Goal: Task Accomplishment & Management: Complete application form

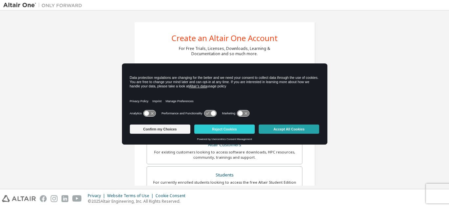
click at [278, 131] on button "Accept All Cookies" at bounding box center [288, 128] width 60 height 9
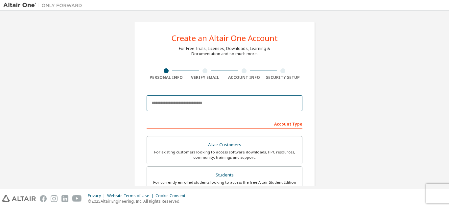
click at [201, 103] on input "email" at bounding box center [224, 103] width 156 height 16
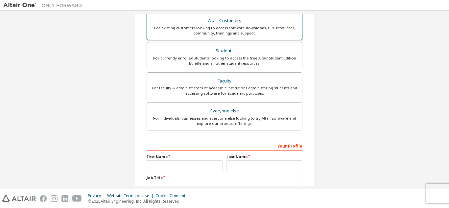
scroll to position [124, 0]
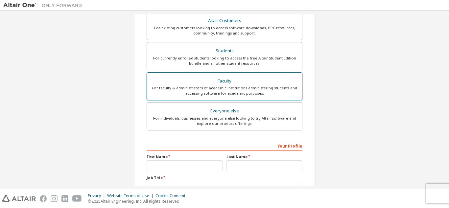
type input "**********"
click at [220, 90] on div "For faculty & administrators of academic institutions administering students an…" at bounding box center [224, 90] width 147 height 11
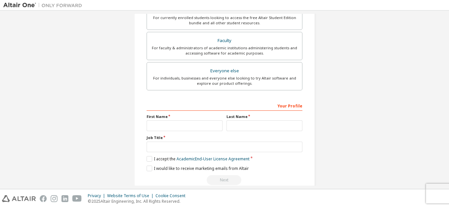
scroll to position [187, 0]
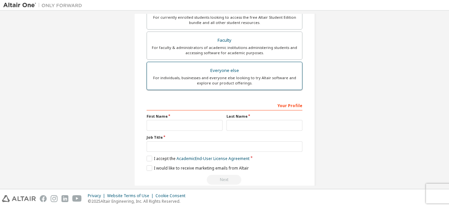
click at [214, 77] on div "For individuals, businesses and everyone else looking to try Altair software an…" at bounding box center [224, 80] width 147 height 11
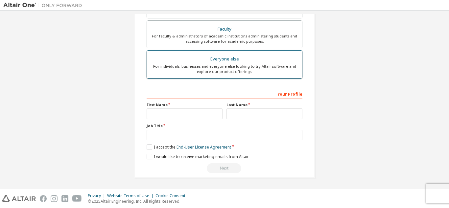
scroll to position [165, 0]
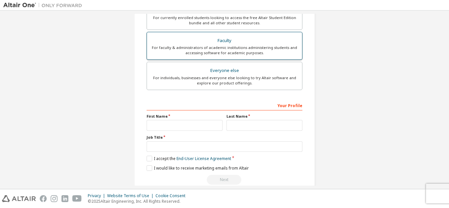
click at [243, 48] on div "For faculty & administrators of academic institutions administering students an…" at bounding box center [224, 50] width 147 height 11
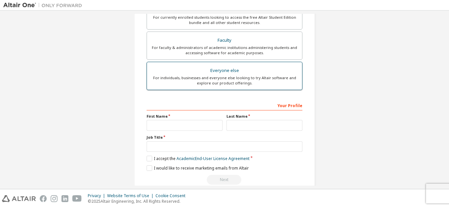
click at [235, 71] on div "Everyone else" at bounding box center [224, 70] width 147 height 9
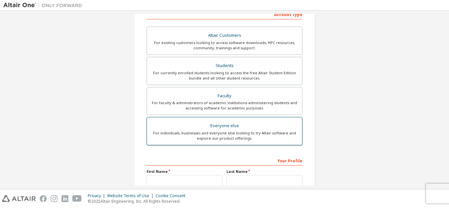
scroll to position [176, 0]
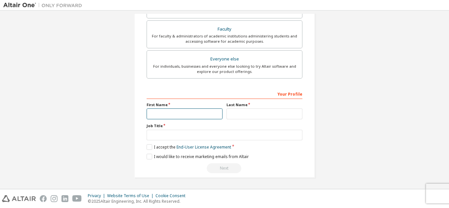
click at [184, 114] on input "text" at bounding box center [184, 113] width 76 height 11
type input "*****"
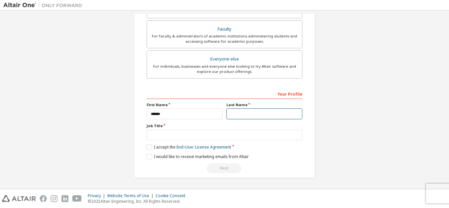
click at [253, 114] on input "text" at bounding box center [264, 113] width 76 height 11
type input "*"
type input "*********"
click at [146, 149] on label "I accept the End-User License Agreement" at bounding box center [188, 147] width 84 height 6
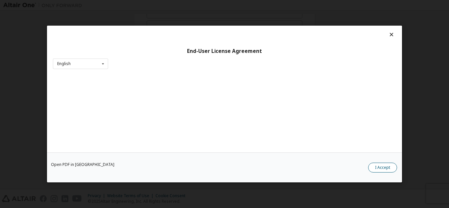
click at [385, 167] on button "I Accept" at bounding box center [382, 168] width 29 height 10
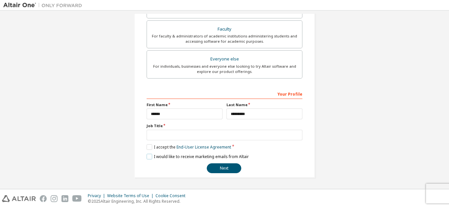
click at [147, 155] on label "I would like to receive marketing emails from Altair" at bounding box center [197, 157] width 102 height 6
click at [218, 165] on button "Next" at bounding box center [224, 168] width 34 height 10
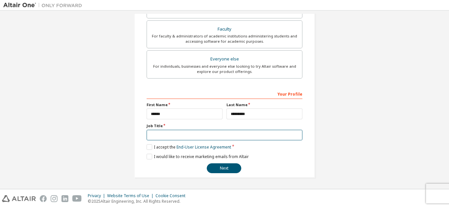
click at [168, 138] on input "text" at bounding box center [224, 135] width 156 height 11
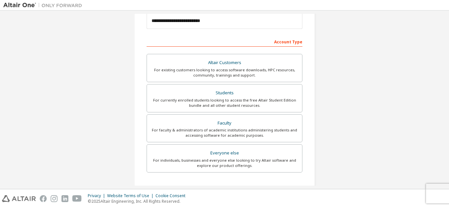
scroll to position [80, 0]
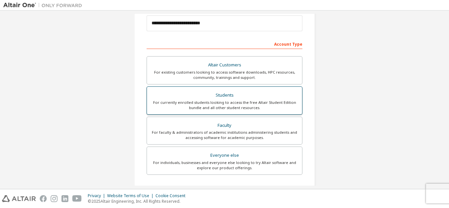
type input "*******"
click at [216, 99] on div "Students" at bounding box center [224, 95] width 147 height 9
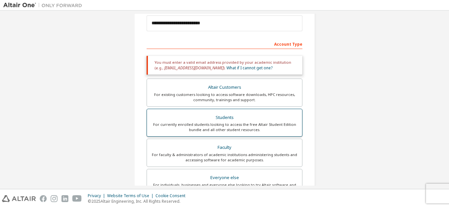
click at [227, 122] on div "For currently enrolled students looking to access the free Altair Student Editi…" at bounding box center [224, 127] width 147 height 11
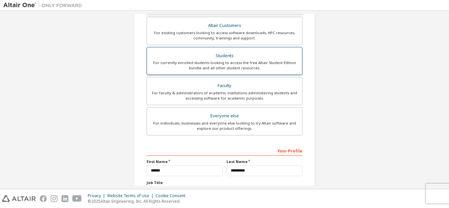
scroll to position [198, 0]
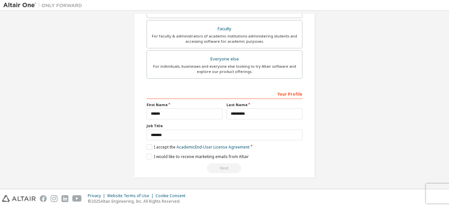
click at [152, 151] on div "**********" at bounding box center [224, 130] width 156 height 85
click at [146, 147] on label "I accept the Academic End-User License Agreement" at bounding box center [197, 147] width 103 height 6
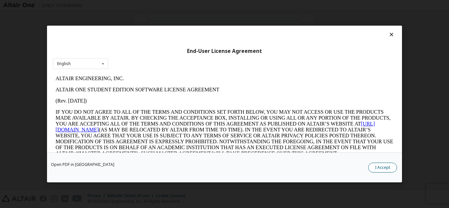
scroll to position [0, 0]
click at [377, 168] on button "I Accept" at bounding box center [382, 168] width 29 height 10
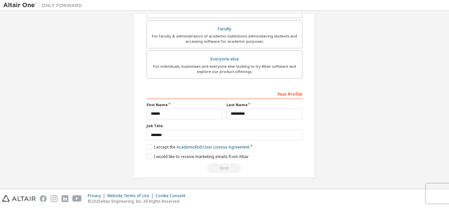
click at [218, 170] on div "Next" at bounding box center [224, 168] width 156 height 10
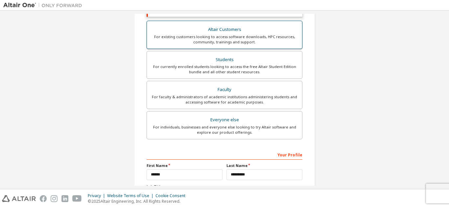
scroll to position [138, 0]
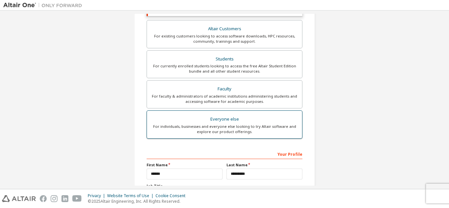
click at [221, 116] on div "Everyone else" at bounding box center [224, 119] width 147 height 9
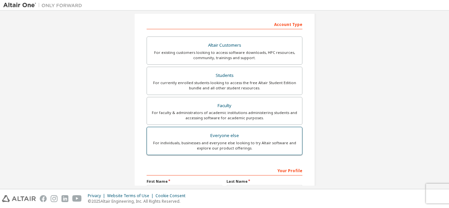
scroll to position [176, 0]
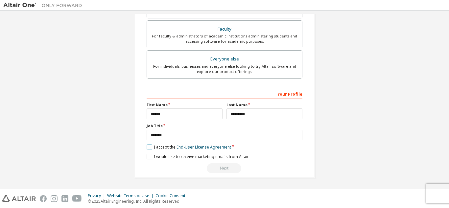
click at [150, 147] on label "I accept the End-User License Agreement" at bounding box center [188, 147] width 84 height 6
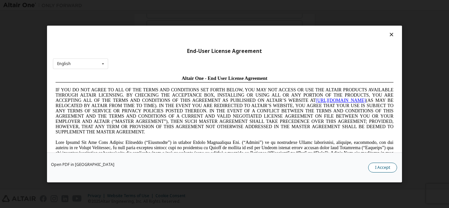
scroll to position [0, 0]
click at [377, 166] on button "I Accept" at bounding box center [382, 168] width 29 height 10
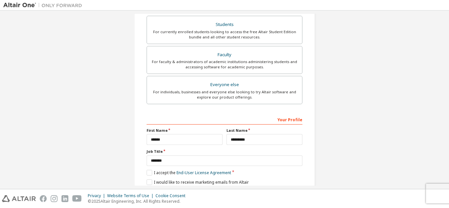
scroll to position [176, 0]
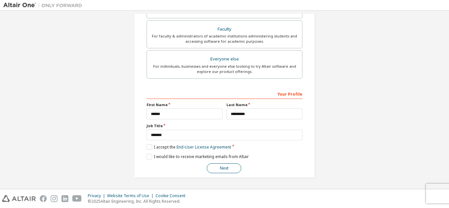
click at [220, 165] on button "Next" at bounding box center [224, 168] width 34 height 10
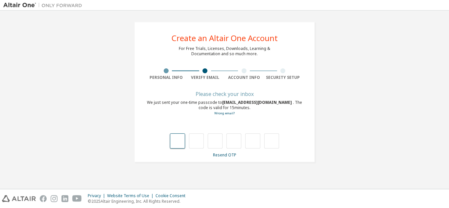
scroll to position [0, 0]
type input "*"
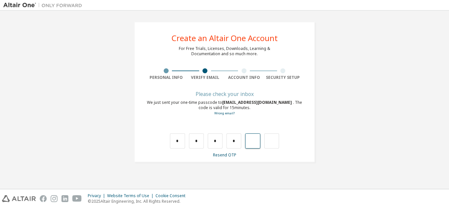
type input "*"
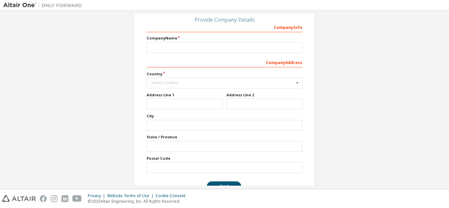
scroll to position [92, 0]
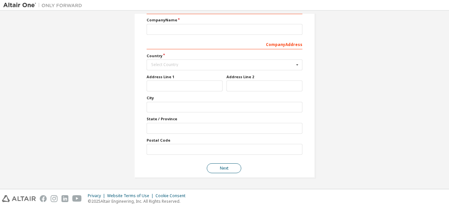
click at [223, 169] on button "Next" at bounding box center [224, 168] width 34 height 10
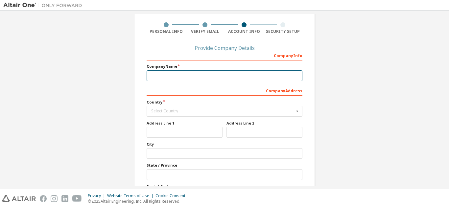
scroll to position [45, 0]
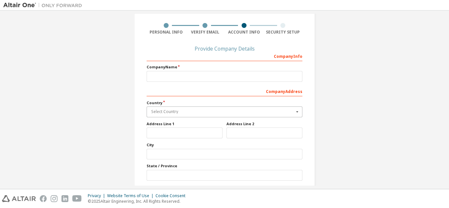
click at [189, 109] on input "text" at bounding box center [224, 112] width 155 height 10
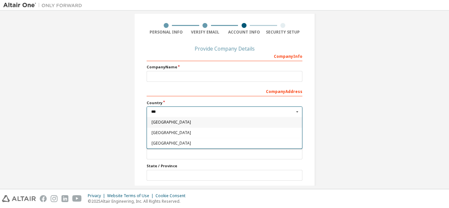
type input "****"
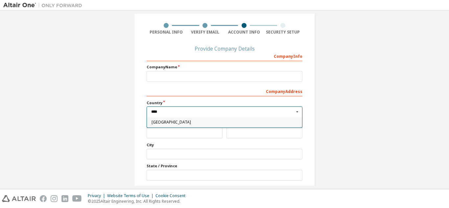
type input "***"
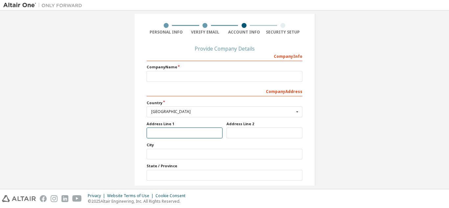
click at [185, 132] on input "text" at bounding box center [184, 132] width 76 height 11
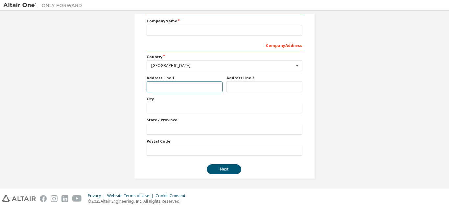
scroll to position [92, 0]
type input "*******"
click at [163, 114] on div "Company Info Company Name Company Address *** Country [GEOGRAPHIC_DATA] [GEOGRA…" at bounding box center [224, 79] width 156 height 151
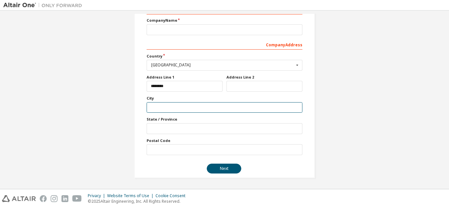
click at [162, 111] on input "text" at bounding box center [224, 107] width 156 height 11
type input "**********"
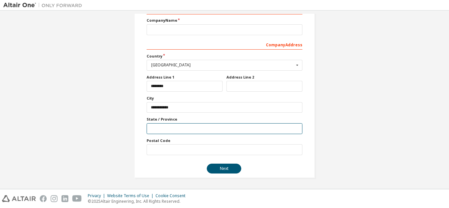
click at [162, 134] on input "text" at bounding box center [224, 128] width 156 height 11
type input "**********"
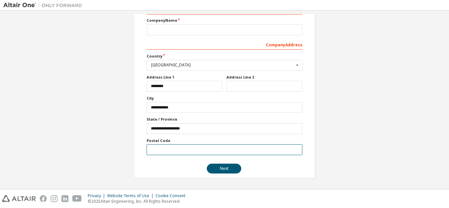
click at [152, 154] on input "text" at bounding box center [224, 149] width 156 height 11
type input "*"
type input "***"
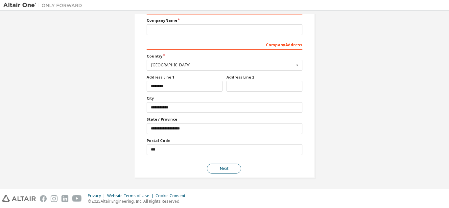
click at [211, 167] on button "Next" at bounding box center [224, 169] width 34 height 10
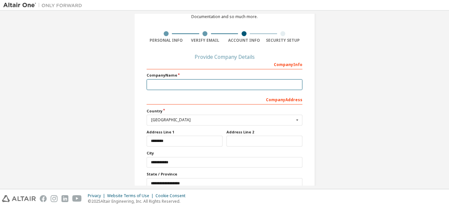
scroll to position [37, 0]
click at [165, 83] on input "text" at bounding box center [224, 84] width 156 height 11
type input "*"
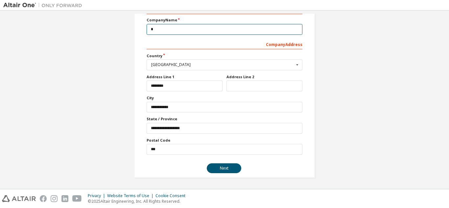
scroll to position [92, 0]
click at [159, 28] on input "*" at bounding box center [224, 29] width 156 height 11
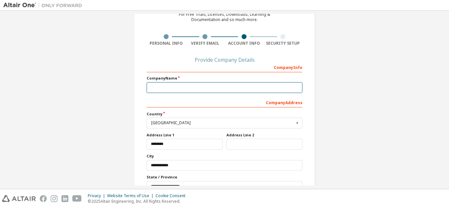
scroll to position [32, 0]
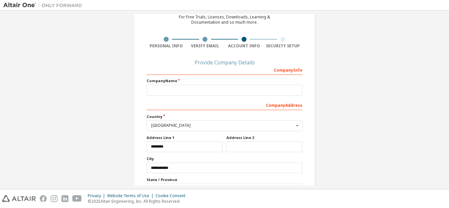
click at [282, 73] on div "Company Info" at bounding box center [224, 69] width 156 height 11
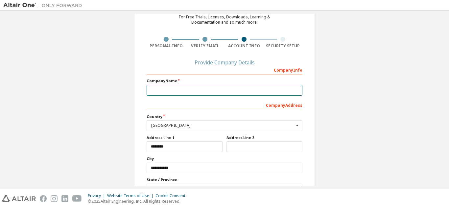
click at [246, 94] on input "text" at bounding box center [224, 90] width 156 height 11
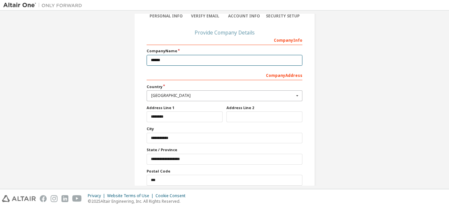
scroll to position [92, 0]
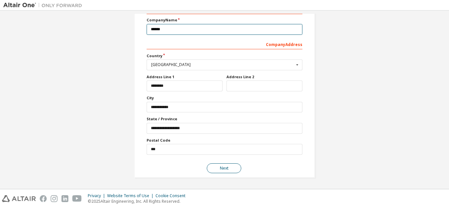
type input "******"
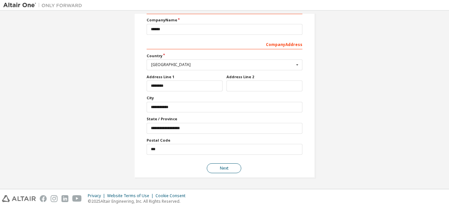
click at [211, 169] on button "Next" at bounding box center [224, 168] width 34 height 10
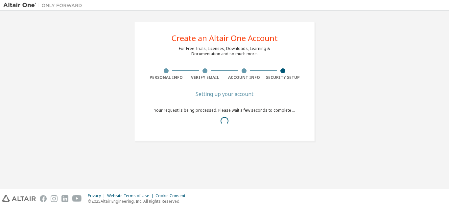
scroll to position [0, 0]
